Goal: Find contact information: Find contact information

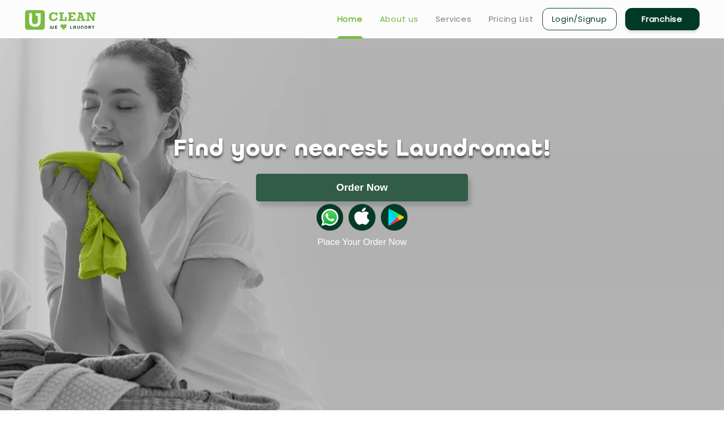
click at [389, 22] on link "About us" at bounding box center [399, 19] width 39 height 13
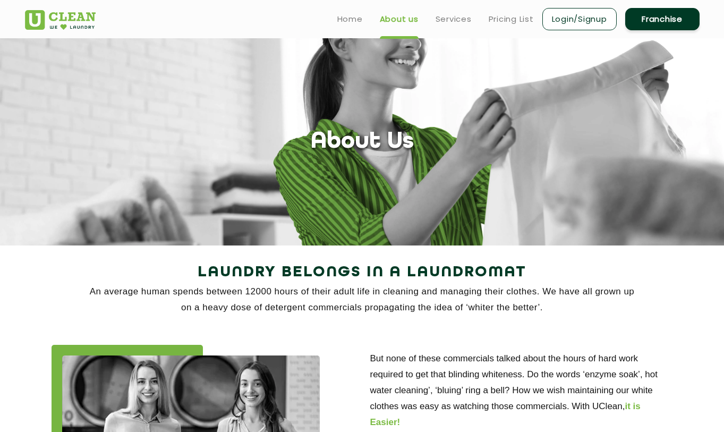
click at [217, 266] on h2 "Laundry Belongs in a Laundromat" at bounding box center [362, 273] width 675 height 26
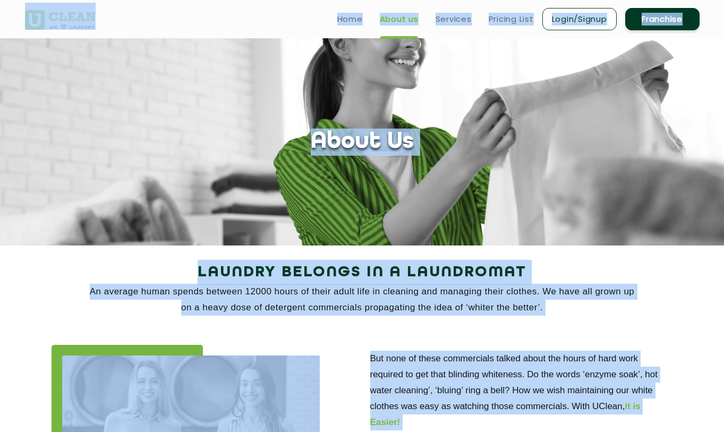
click at [158, 56] on section "About Us" at bounding box center [362, 141] width 724 height 207
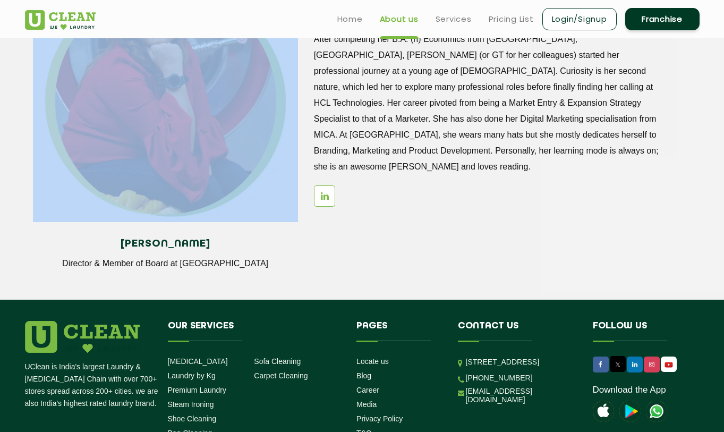
scroll to position [1275, 0]
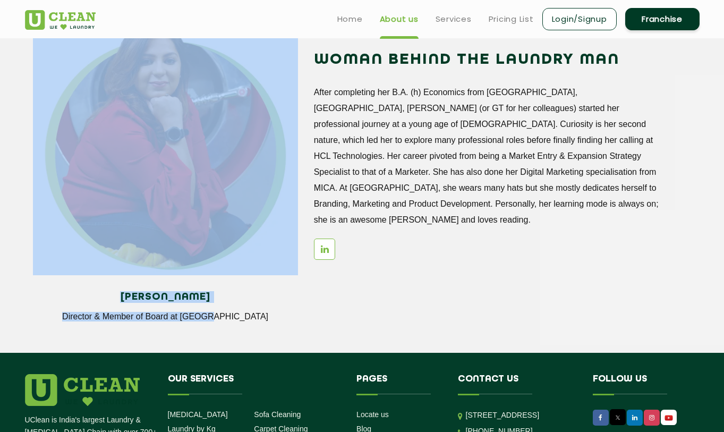
drag, startPoint x: 296, startPoint y: 129, endPoint x: 259, endPoint y: 303, distance: 178.1
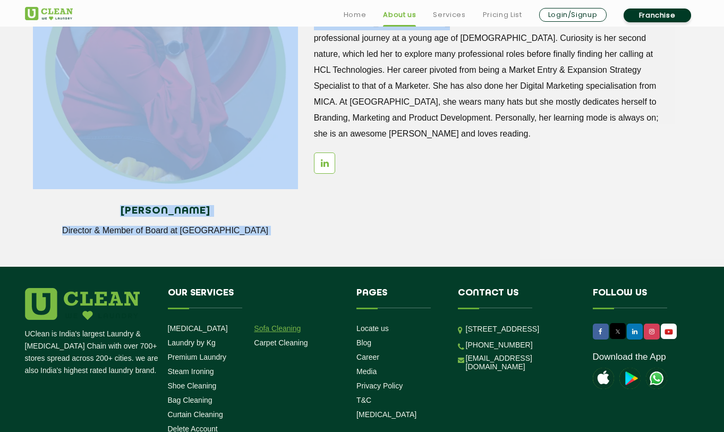
scroll to position [1381, 0]
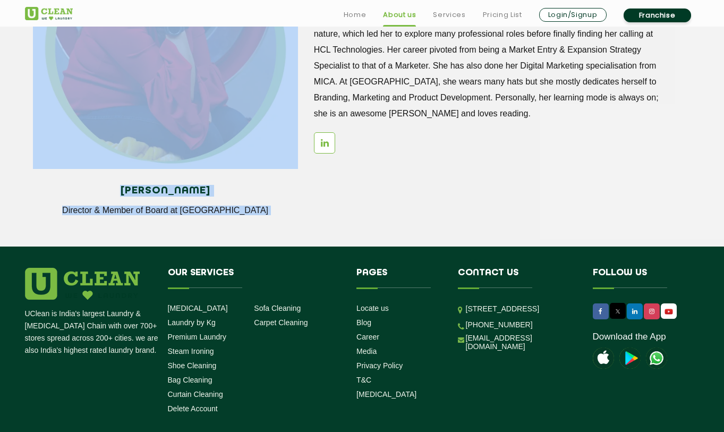
copy app-about "Lorem Ip Dolorsi Ametcon ad e Seddoeiusm Te incidid utlab etdolo magnaal 81709 …"
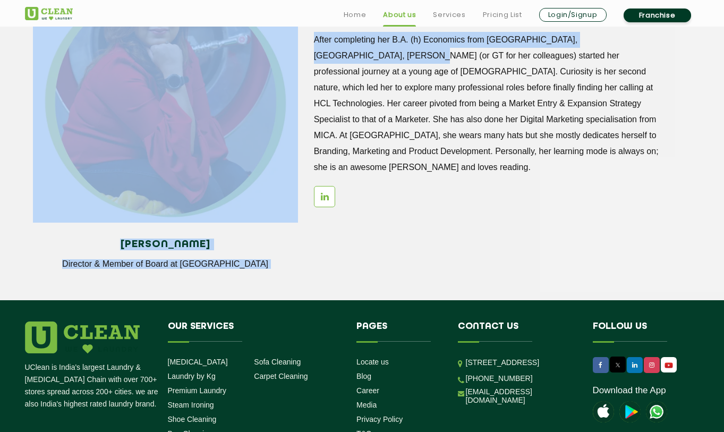
scroll to position [1328, 0]
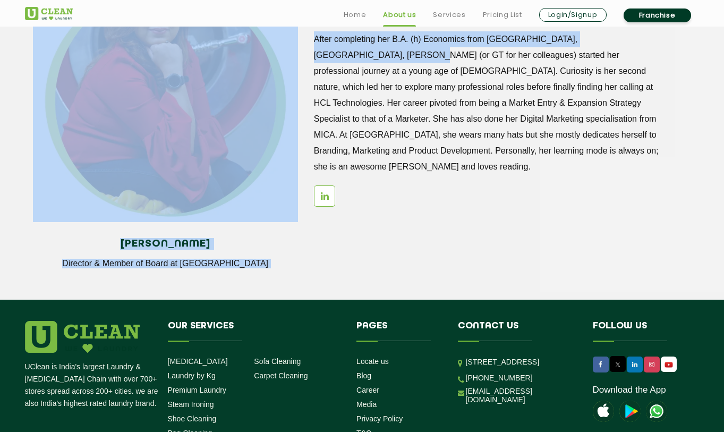
click at [243, 246] on h4 "[PERSON_NAME]" at bounding box center [165, 244] width 249 height 12
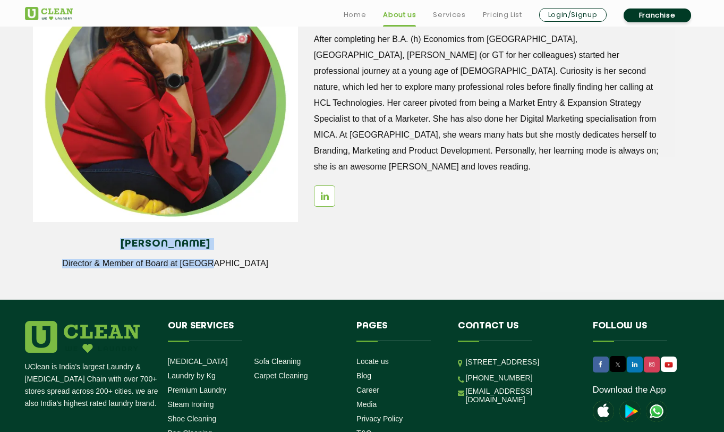
drag, startPoint x: 119, startPoint y: 245, endPoint x: 241, endPoint y: 273, distance: 124.8
click at [241, 273] on div "[PERSON_NAME] Director & Member of Board at [GEOGRAPHIC_DATA]" at bounding box center [165, 257] width 265 height 55
copy div "[PERSON_NAME] Director & Member of Board at [GEOGRAPHIC_DATA]"
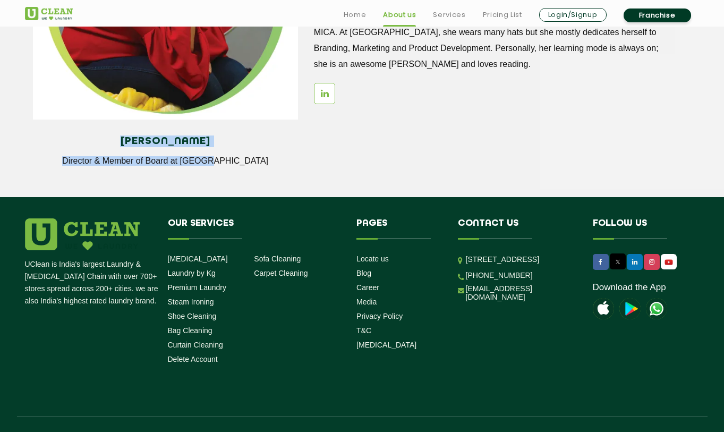
scroll to position [1450, 0]
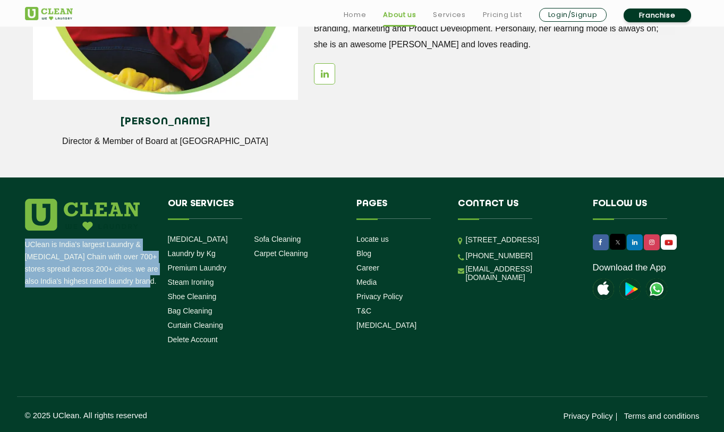
drag, startPoint x: 25, startPoint y: 244, endPoint x: 152, endPoint y: 278, distance: 131.5
click at [152, 278] on p "UClean is India's largest Laundry & [MEDICAL_DATA] Chain with over 700+ stores …" at bounding box center [92, 263] width 135 height 49
copy p "UClean is India's largest Laundry & [MEDICAL_DATA] Chain with over 700+ stores …"
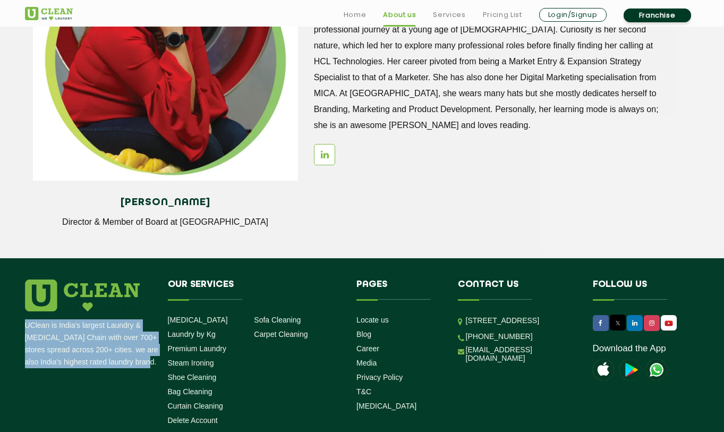
scroll to position [1397, 0]
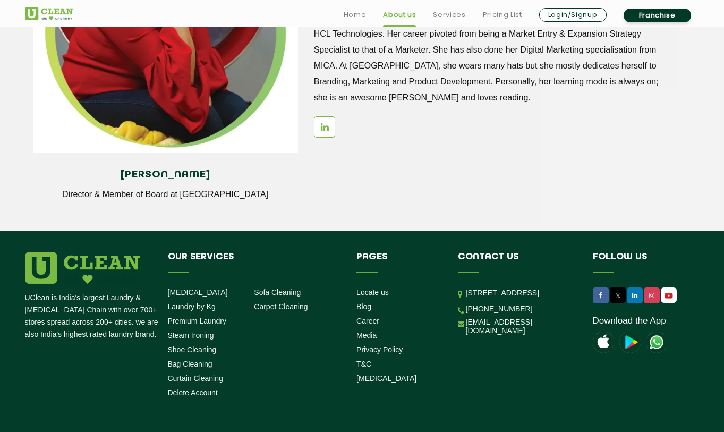
drag, startPoint x: 26, startPoint y: 251, endPoint x: 63, endPoint y: 284, distance: 50.1
click at [63, 284] on footer "UClean is India's largest Laundry & [MEDICAL_DATA] Chain with over 700+ stores …" at bounding box center [362, 358] width 724 height 254
drag, startPoint x: 27, startPoint y: 299, endPoint x: 48, endPoint y: 300, distance: 21.3
click at [48, 300] on p "UClean is India's largest Laundry & [MEDICAL_DATA] Chain with over 700+ stores …" at bounding box center [92, 316] width 135 height 49
copy p "UClean"
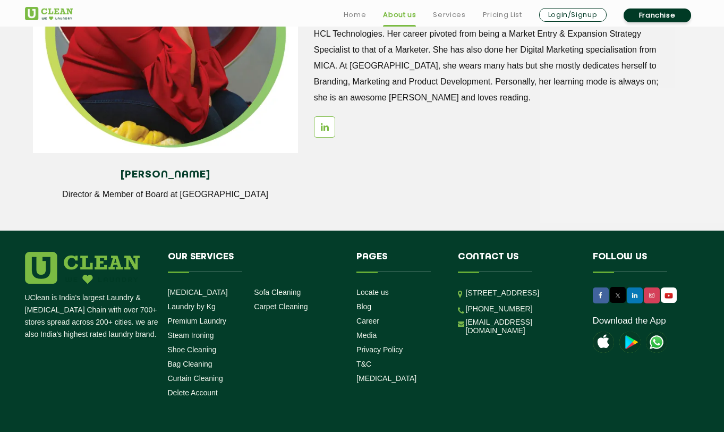
click at [390, 271] on h4 "Pages" at bounding box center [400, 262] width 86 height 20
click at [380, 293] on link "Locate us" at bounding box center [373, 292] width 32 height 9
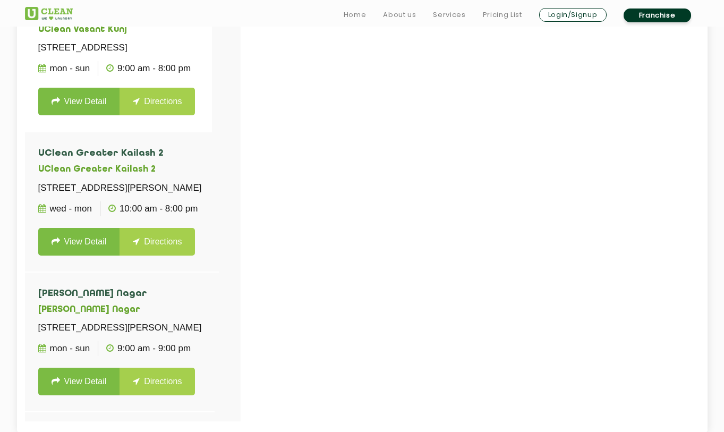
scroll to position [372, 0]
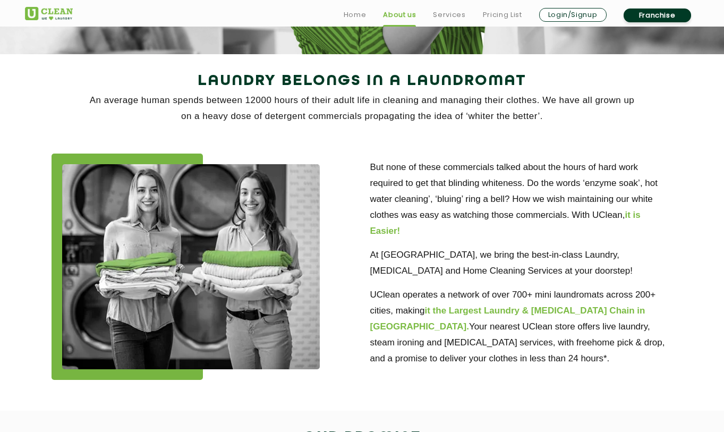
scroll to position [213, 0]
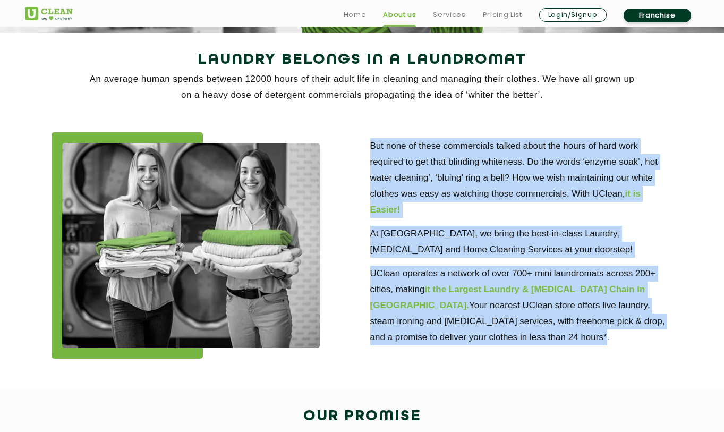
drag, startPoint x: 370, startPoint y: 143, endPoint x: 492, endPoint y: 348, distance: 238.3
click at [492, 348] on div "But none of these commercials talked about the hours of hard work required to g…" at bounding box center [521, 242] width 319 height 221
copy div "But none of these commercials talked about the hours of hard work required to g…"
click at [367, 248] on div "But none of these commercials talked about the hours of hard work required to g…" at bounding box center [521, 242] width 319 height 221
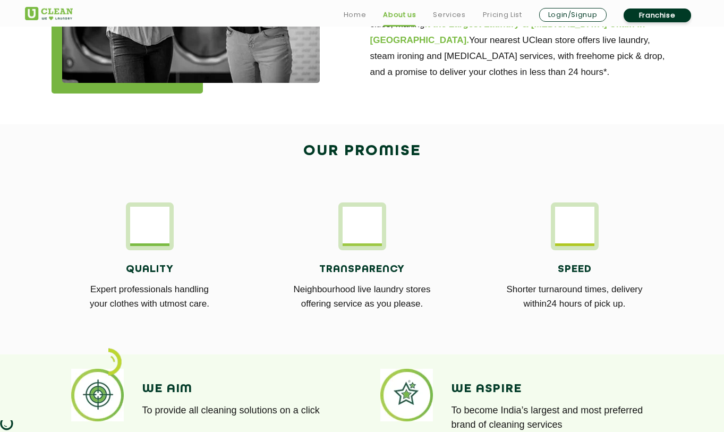
scroll to position [478, 0]
drag, startPoint x: 298, startPoint y: 147, endPoint x: 646, endPoint y: 312, distance: 385.7
click at [646, 312] on div "Our Promise Quality Expert professionals handling your clothes with utmost care…" at bounding box center [362, 238] width 691 height 201
copy div "Our Promise Quality Expert professionals handling your clothes with utmost care…"
click at [465, 201] on div "Quality Expert professionals handling your clothes with utmost care. Transparen…" at bounding box center [362, 263] width 691 height 154
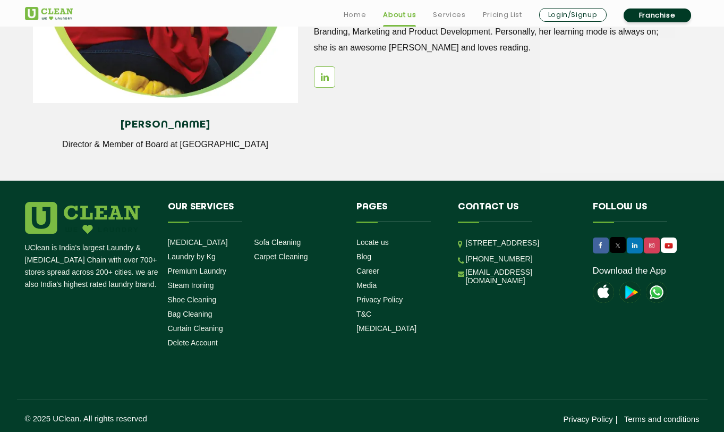
scroll to position [1450, 0]
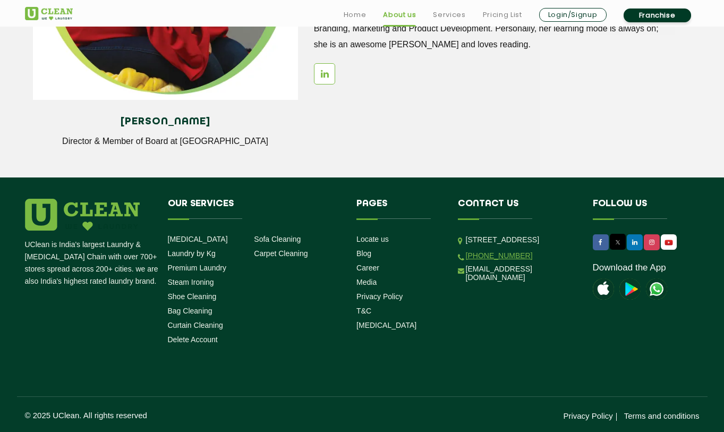
click at [495, 260] on link "[PHONE_NUMBER]" at bounding box center [499, 255] width 67 height 9
drag, startPoint x: 503, startPoint y: 288, endPoint x: 491, endPoint y: 288, distance: 11.7
click at [491, 260] on link "[PHONE_NUMBER]" at bounding box center [499, 255] width 67 height 9
drag, startPoint x: 453, startPoint y: 290, endPoint x: 526, endPoint y: 291, distance: 72.8
click at [526, 286] on li "Contact us [STREET_ADDRESS] [PHONE_NUMBER] [EMAIL_ADDRESS][DOMAIN_NAME]" at bounding box center [517, 243] width 135 height 88
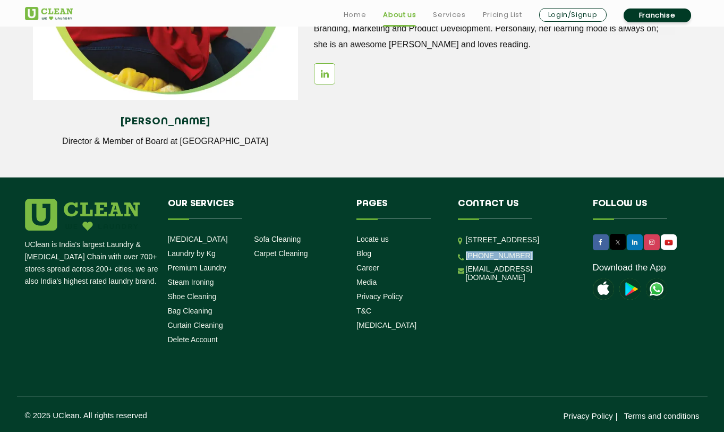
copy link "[PHONE_NUMBER]"
click at [456, 283] on li "Contact us [STREET_ADDRESS] [PHONE_NUMBER] [EMAIL_ADDRESS][DOMAIN_NAME]" at bounding box center [517, 243] width 135 height 88
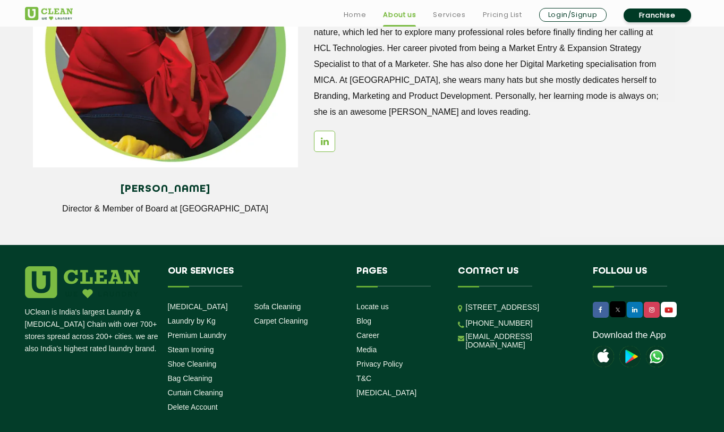
scroll to position [1397, 0]
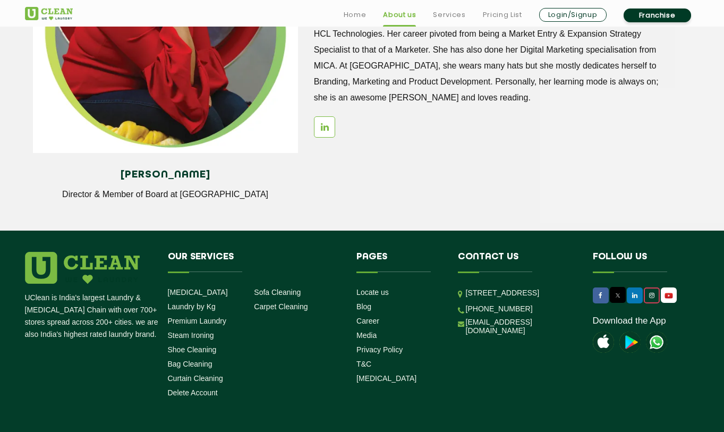
click at [650, 298] on icon at bounding box center [651, 295] width 5 height 6
